Goal: Information Seeking & Learning: Learn about a topic

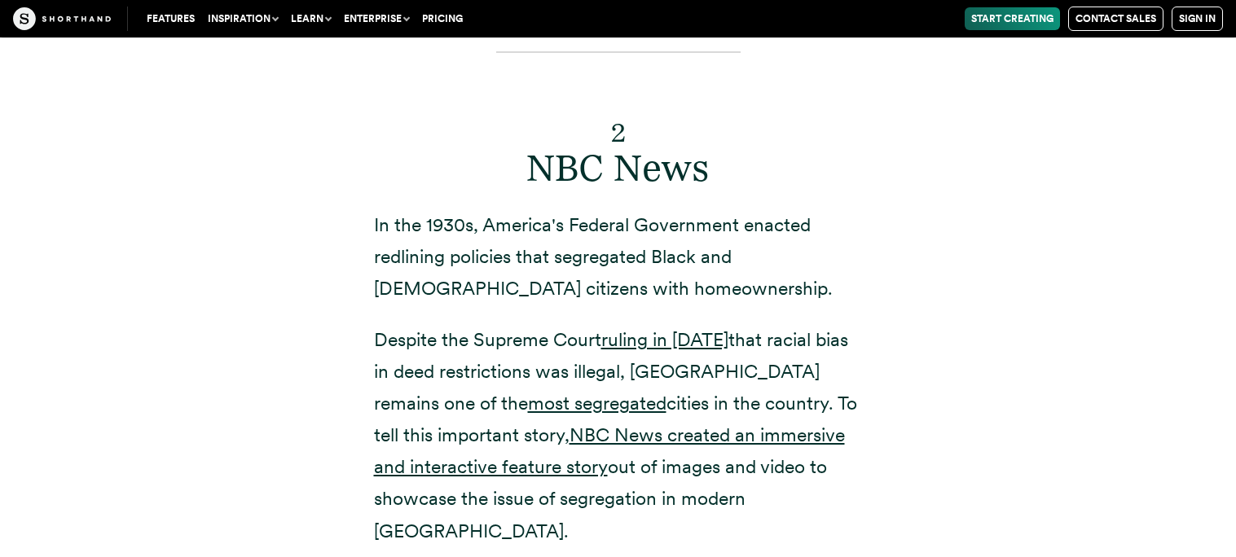
scroll to position [7175, 0]
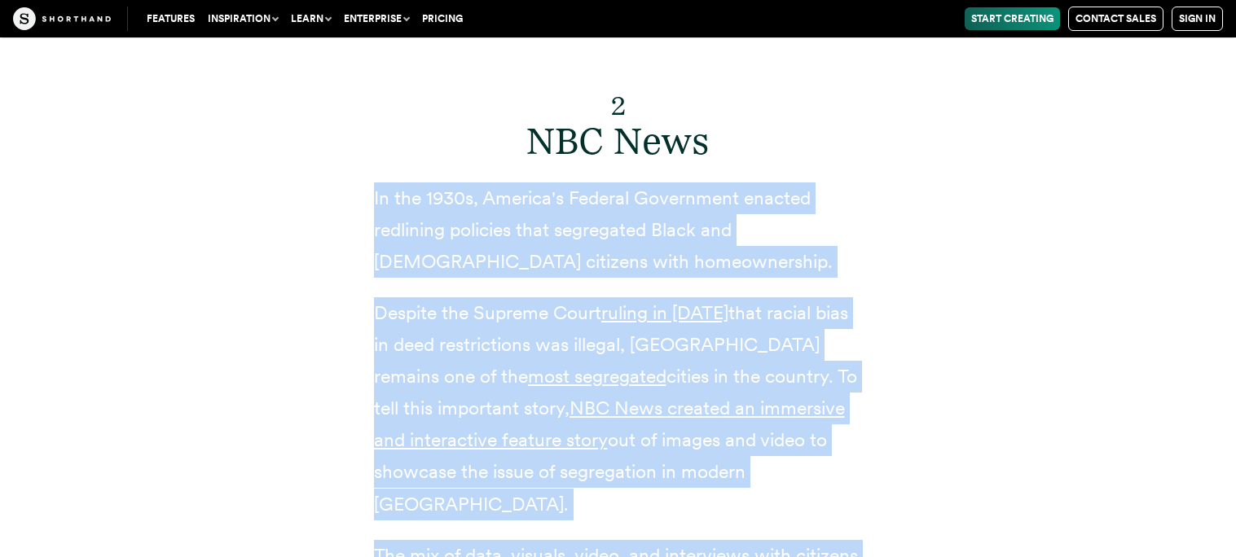
drag, startPoint x: 355, startPoint y: 126, endPoint x: 688, endPoint y: 516, distance: 512.8
click at [688, 516] on div "2 NBC News In the 1930s, America's Federal Government enacted redlining policie…" at bounding box center [618, 335] width 554 height 729
copy div "In the 1930s, America's Federal Government enacted redlining policies that segr…"
click at [528, 365] on link "most segregated" at bounding box center [597, 376] width 139 height 23
click at [327, 249] on div "2 NBC News In the 1930s, America's Federal Government enacted redlining policie…" at bounding box center [618, 335] width 1108 height 729
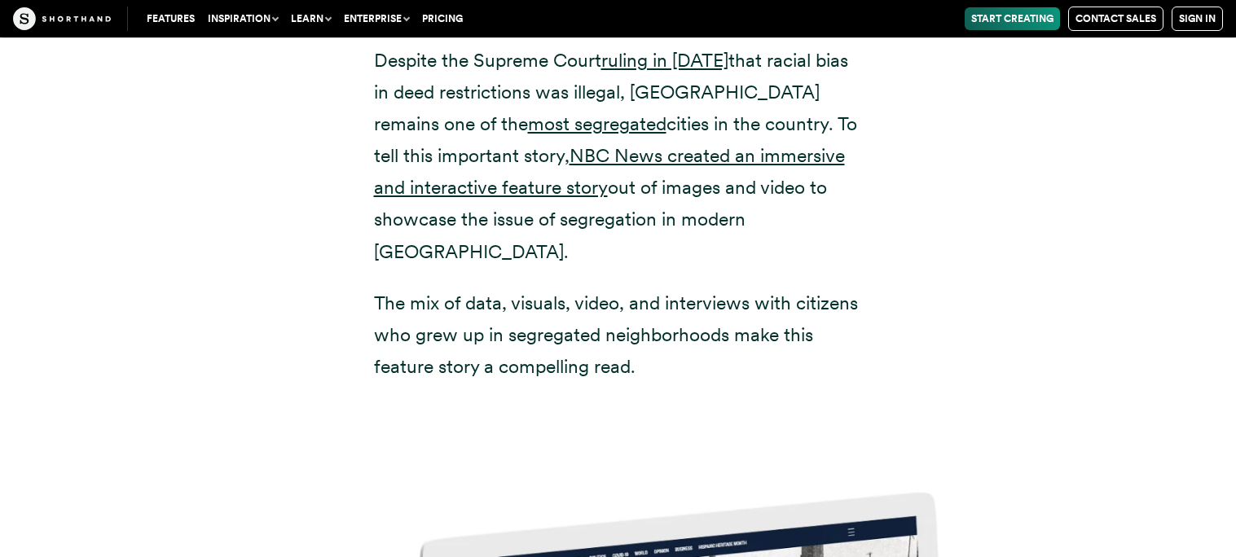
scroll to position [7429, 0]
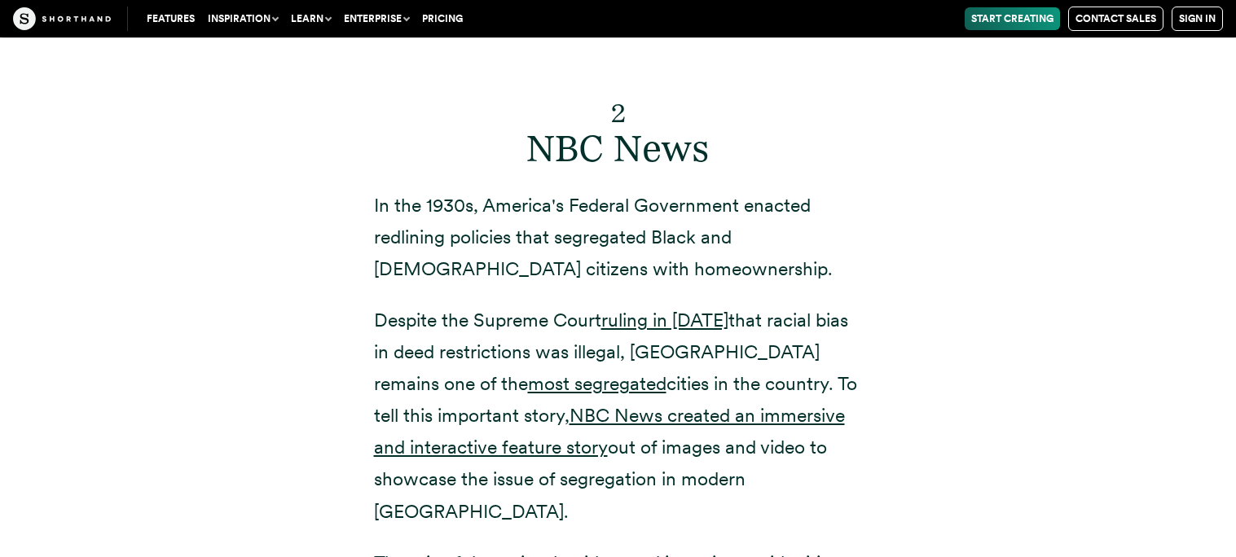
scroll to position [7165, 0]
